Goal: Task Accomplishment & Management: Use online tool/utility

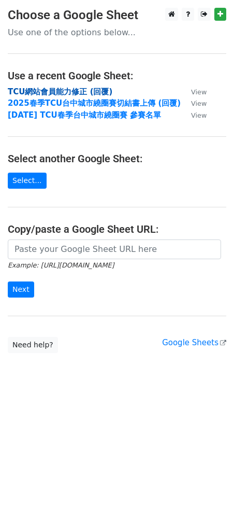
click at [75, 92] on strong "TCU網站會員能力修正 (回覆)" at bounding box center [60, 91] width 105 height 9
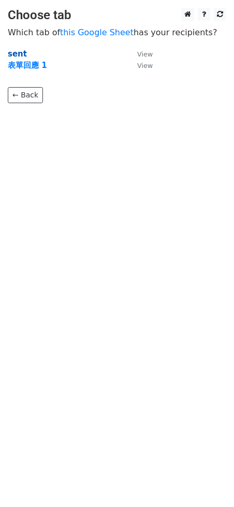
click at [19, 54] on strong "sent" at bounding box center [17, 53] width 19 height 9
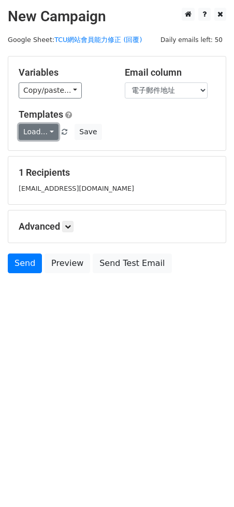
click at [45, 134] on link "Load..." at bounding box center [39, 132] width 40 height 16
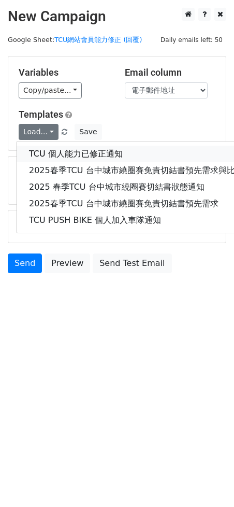
click at [60, 151] on link "TCU 個人能力已修正通知" at bounding box center [153, 154] width 273 height 17
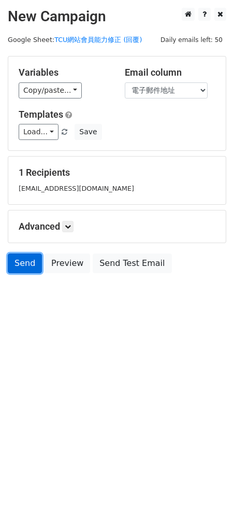
click at [26, 263] on link "Send" at bounding box center [25, 263] width 34 height 20
